Goal: Task Accomplishment & Management: Use online tool/utility

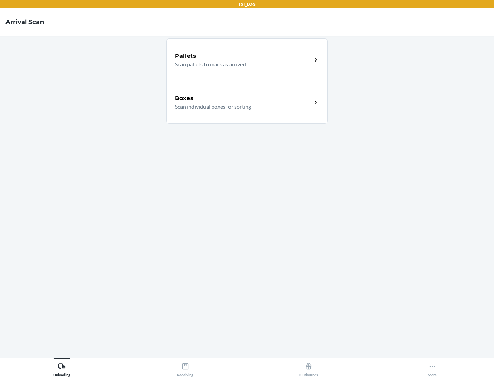
click at [243, 98] on div "Boxes" at bounding box center [243, 98] width 137 height 8
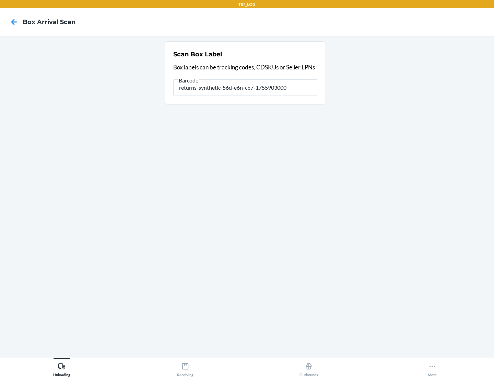
type input "returns-synthetic-56d-e6n-cb7-1755903000"
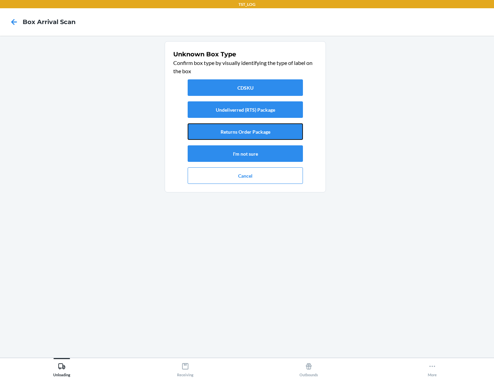
click at [246, 132] on button "Returns Order Package" at bounding box center [245, 131] width 115 height 16
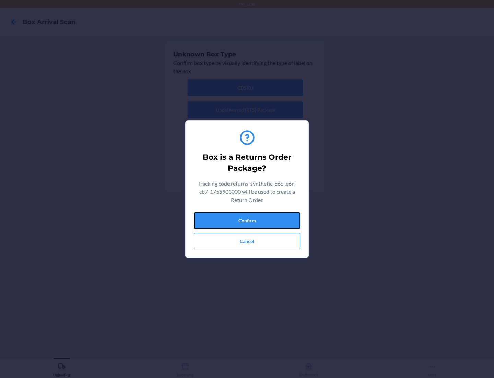
click at [247, 220] on button "Confirm" at bounding box center [247, 220] width 106 height 16
